Goal: Navigation & Orientation: Find specific page/section

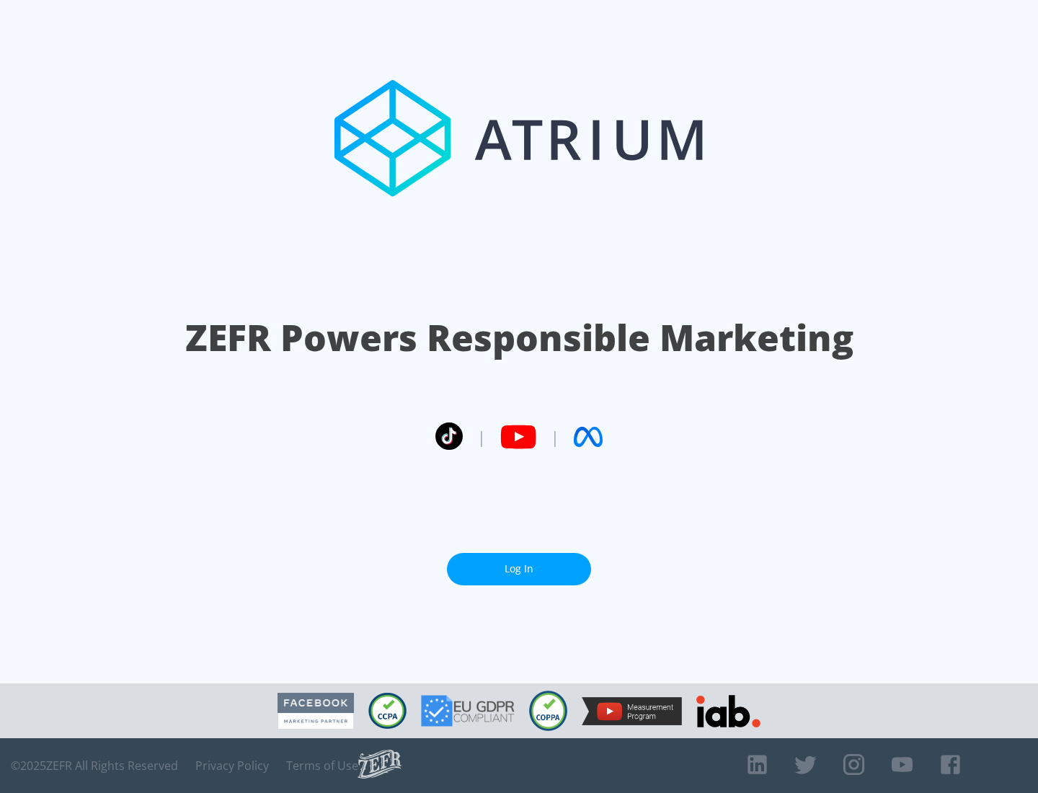
click at [519, 569] on link "Log In" at bounding box center [519, 569] width 144 height 32
